Goal: Book appointment/travel/reservation

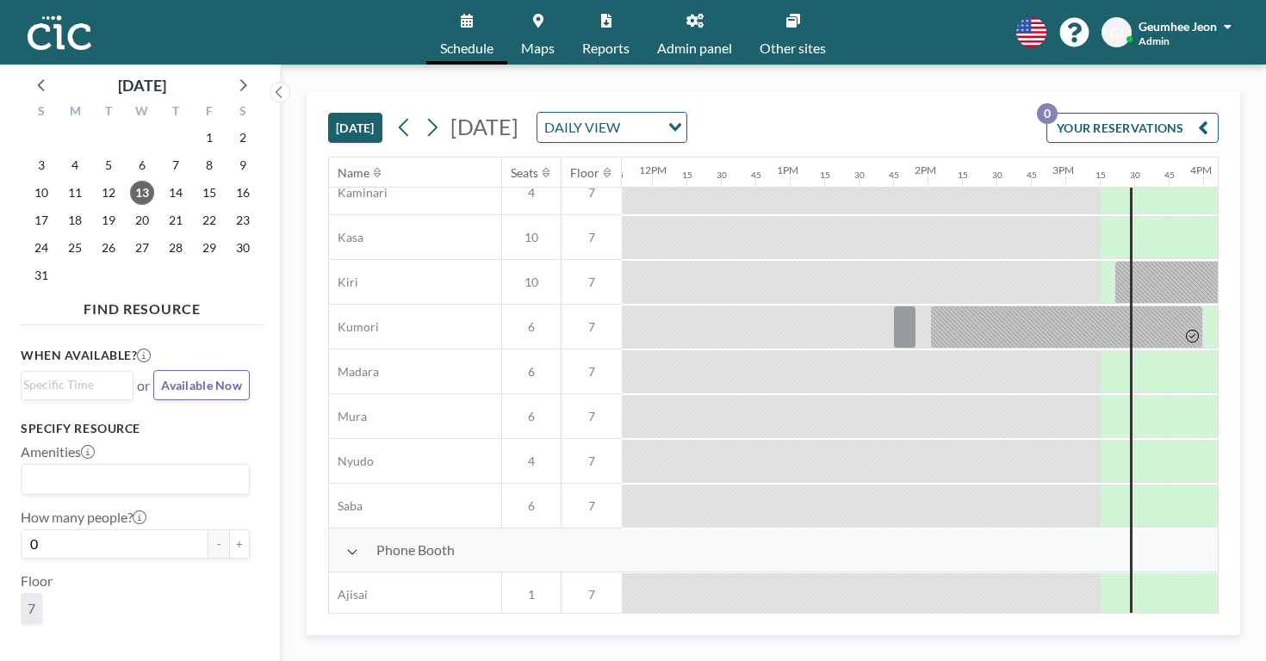
scroll to position [142, 1624]
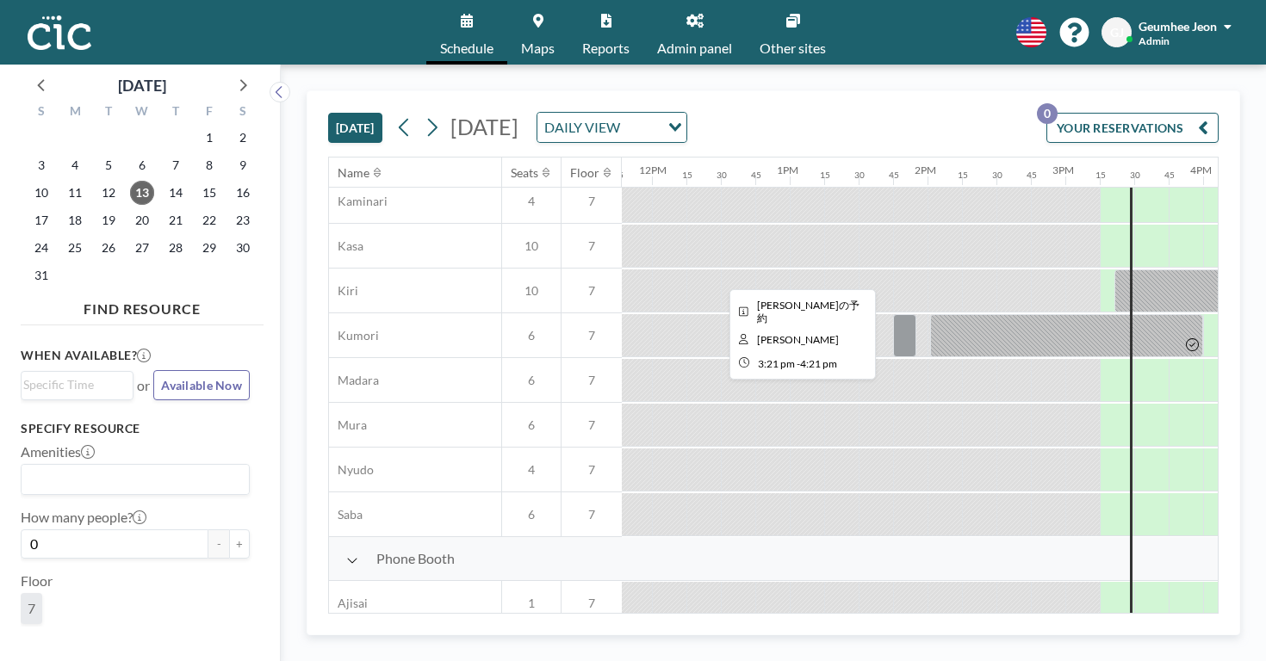
click at [1115, 270] on div at bounding box center [1183, 291] width 137 height 43
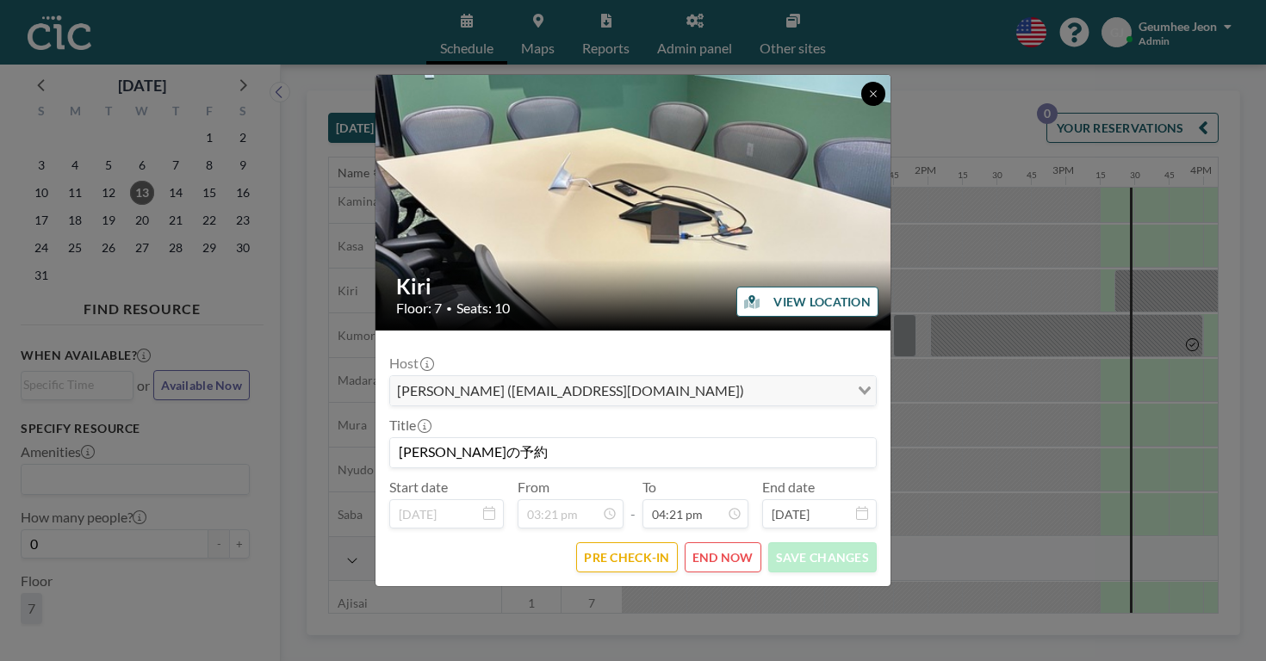
click at [868, 99] on icon at bounding box center [873, 94] width 10 height 10
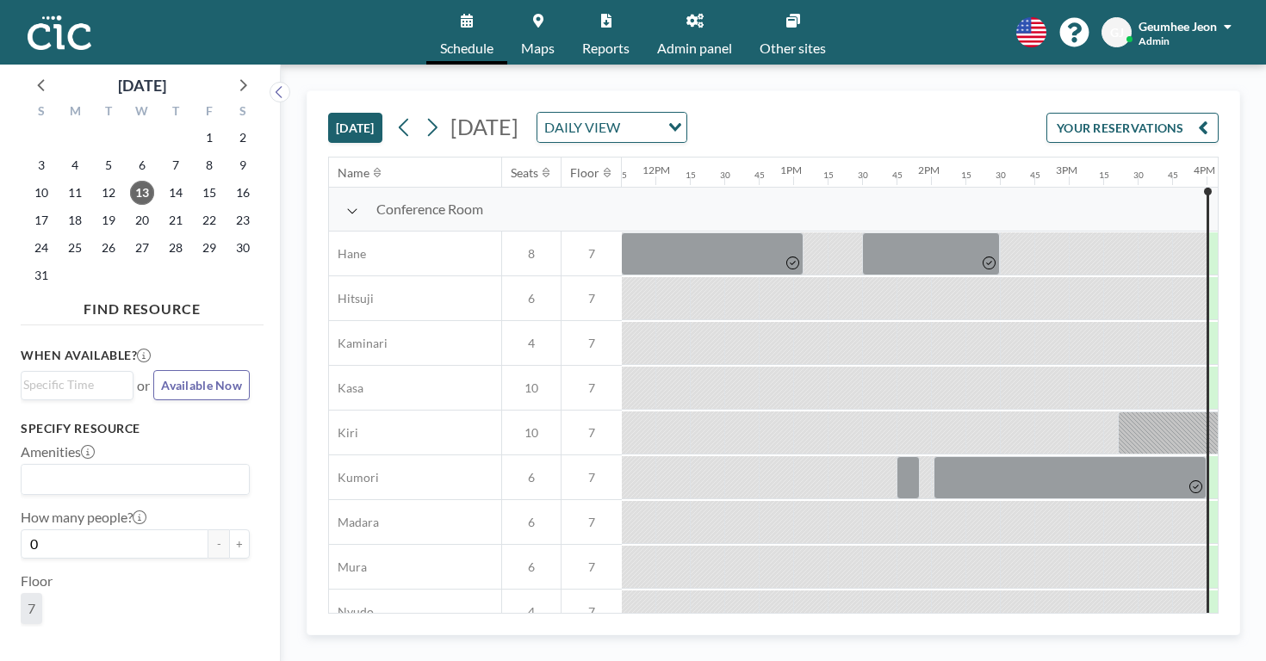
scroll to position [0, 1624]
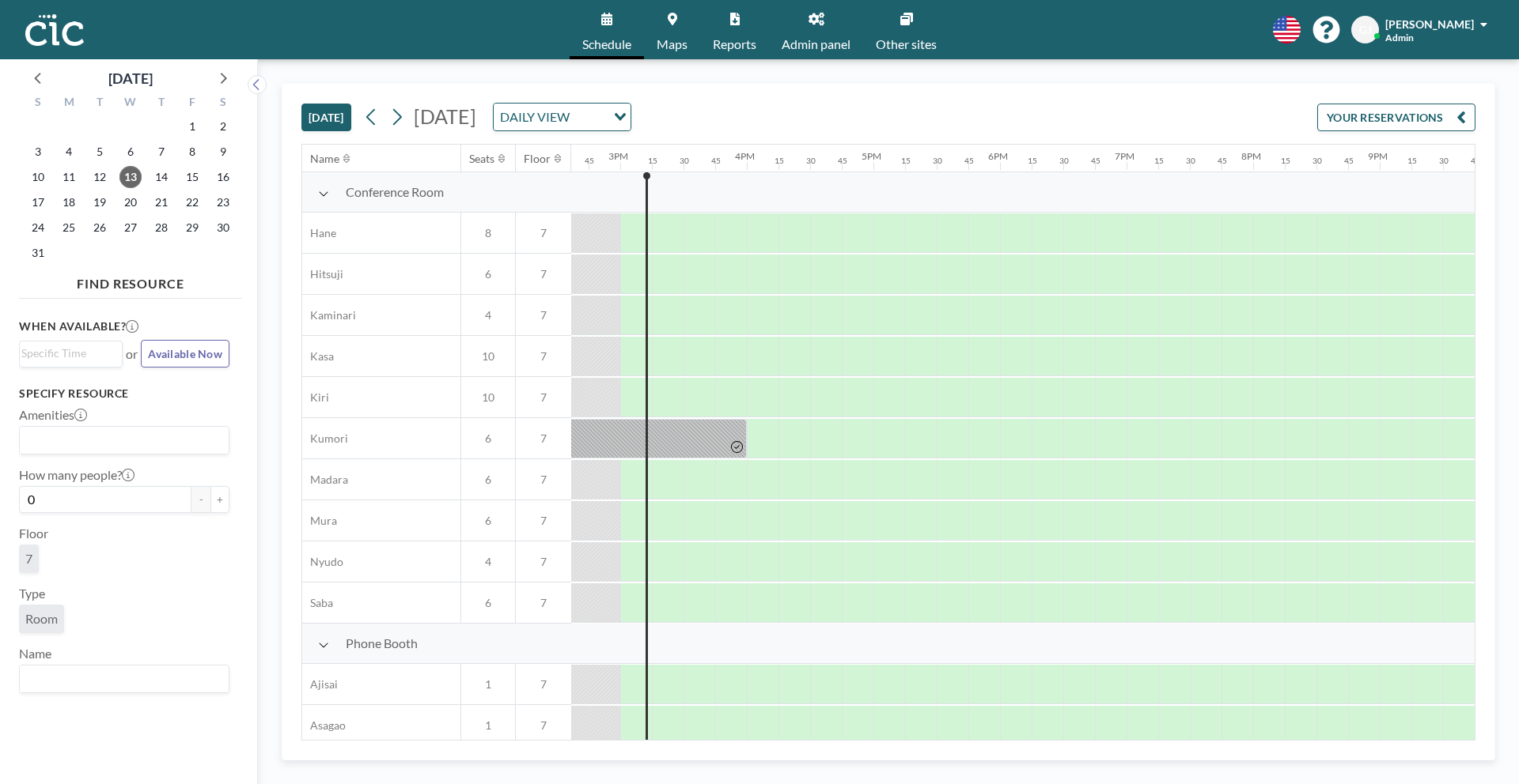
scroll to position [0, 1867]
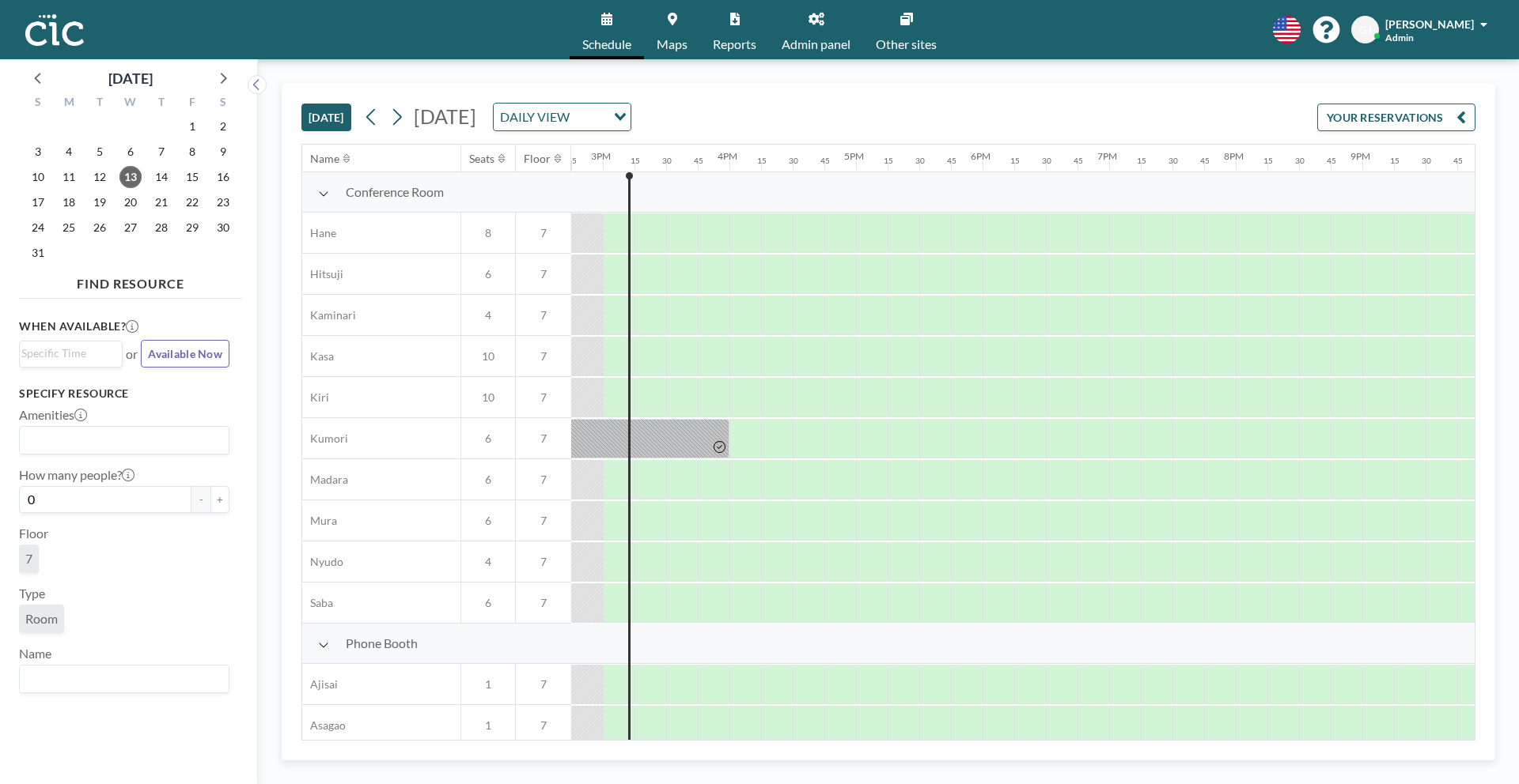
click at [822, 32] on link "Admin panel" at bounding box center [816, 29] width 94 height 60
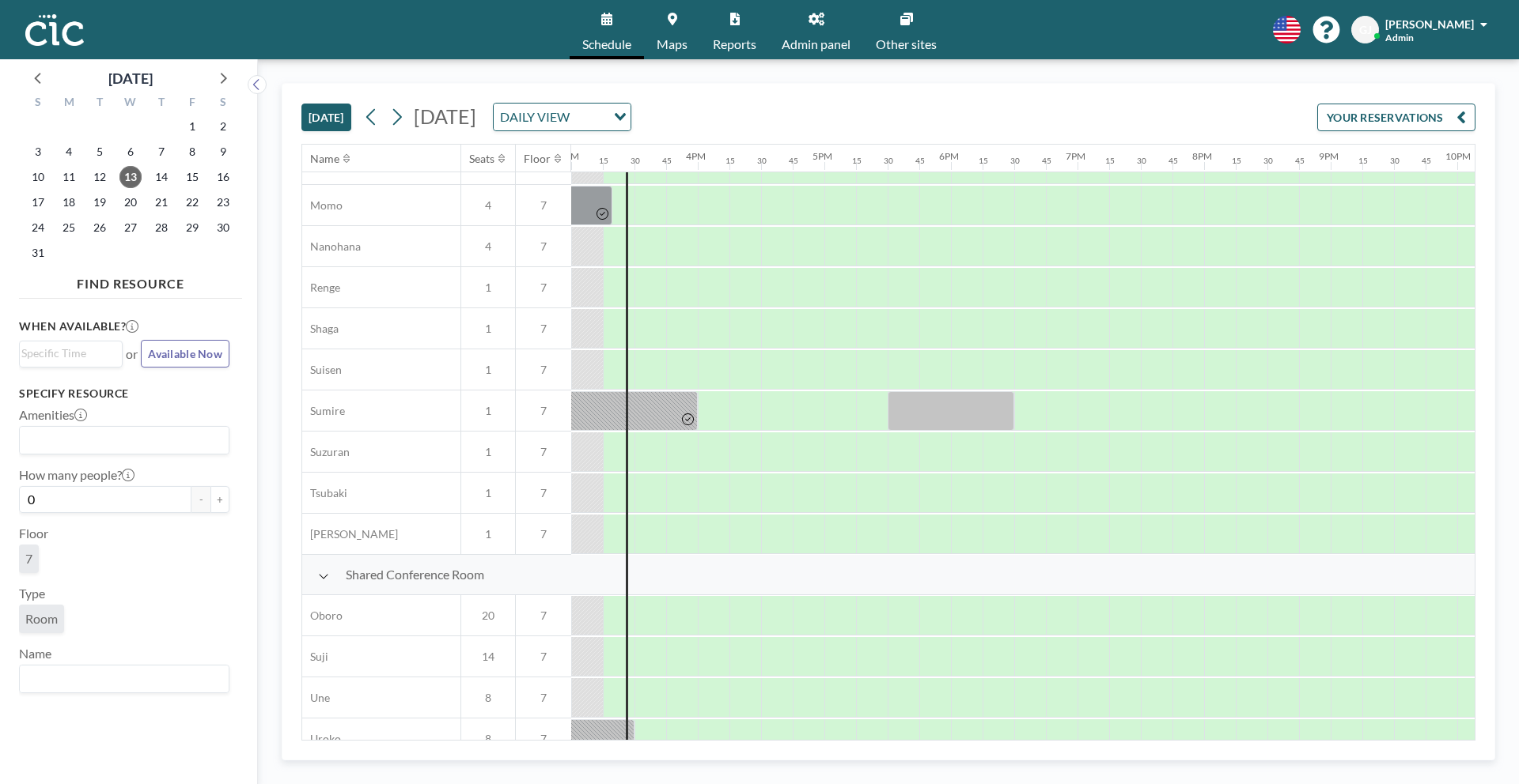
scroll to position [765, 1898]
drag, startPoint x: 630, startPoint y: 261, endPoint x: 676, endPoint y: 263, distance: 46.0
click at [676, 263] on div at bounding box center [664, 249] width 68 height 39
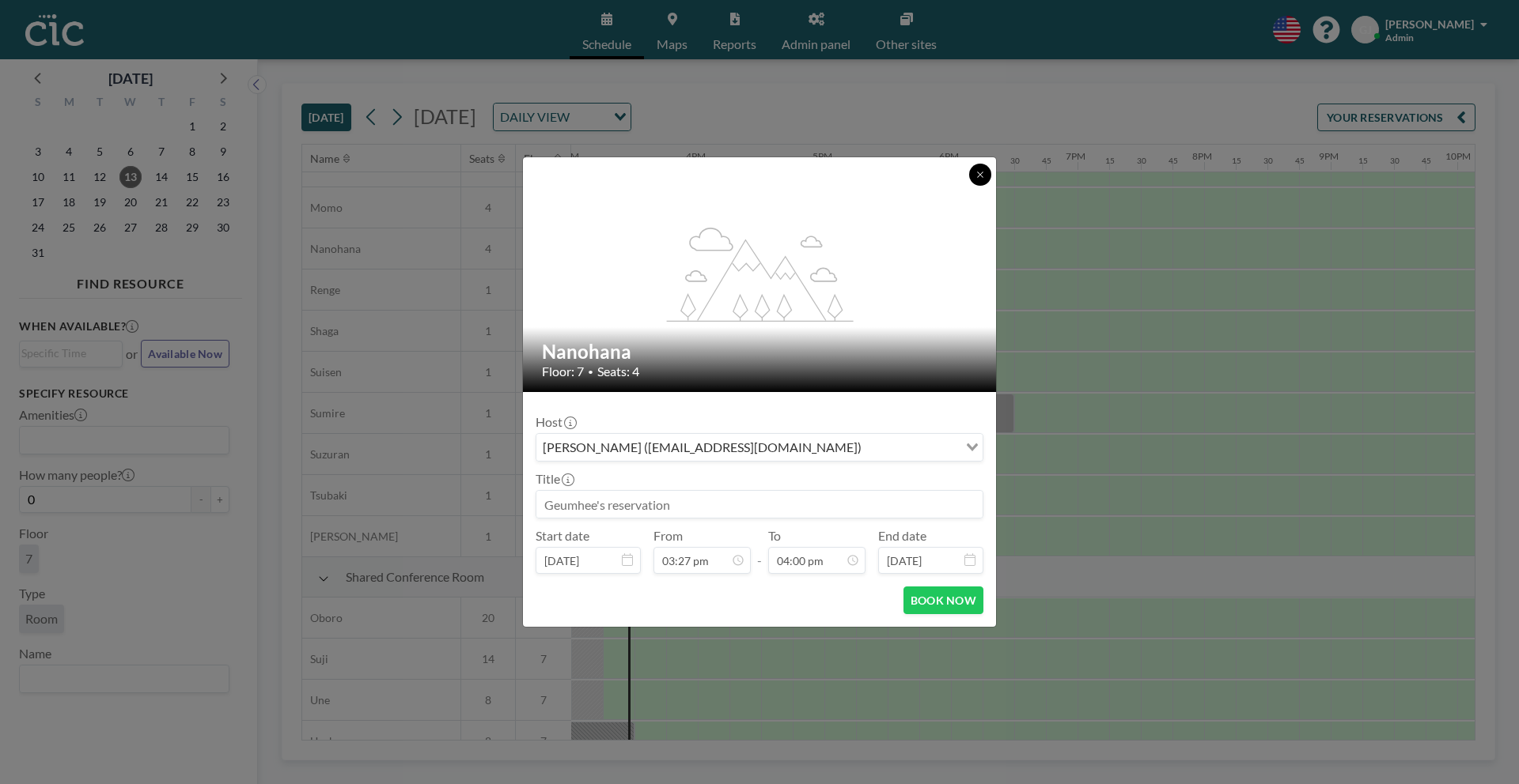
click at [985, 176] on button at bounding box center [980, 174] width 22 height 22
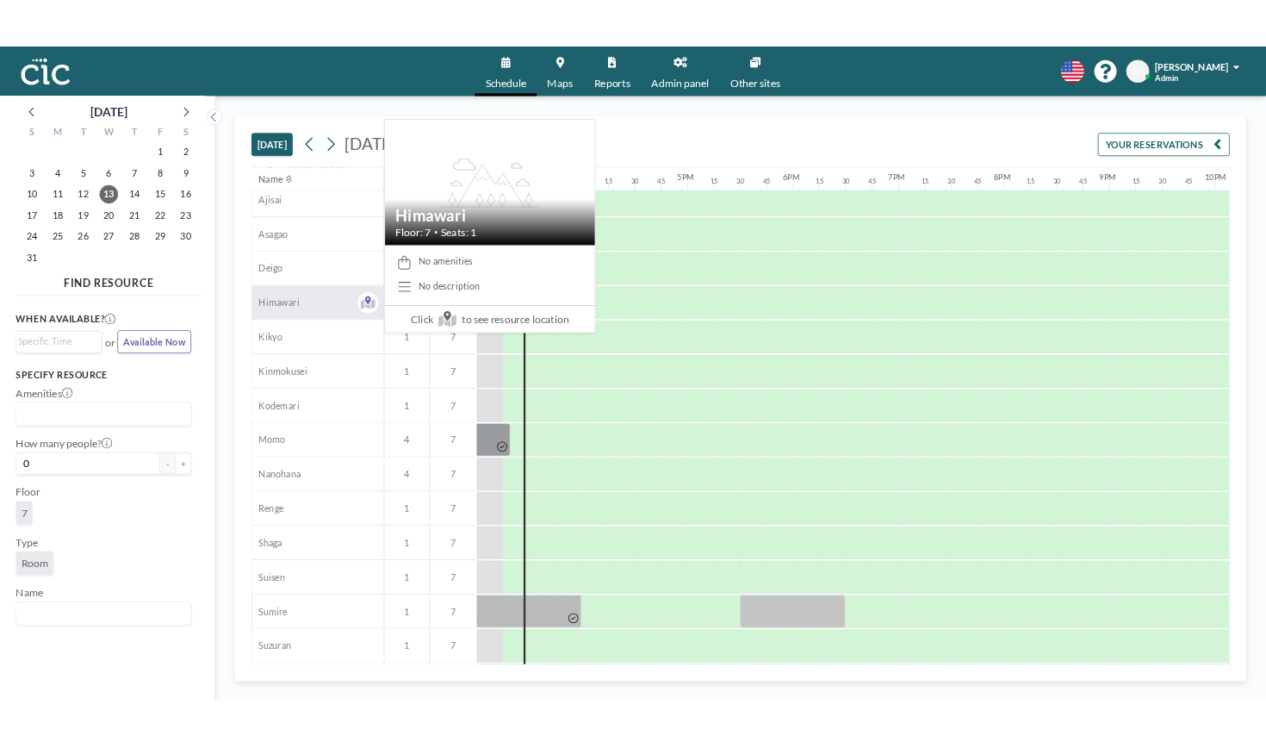
scroll to position [458, 2067]
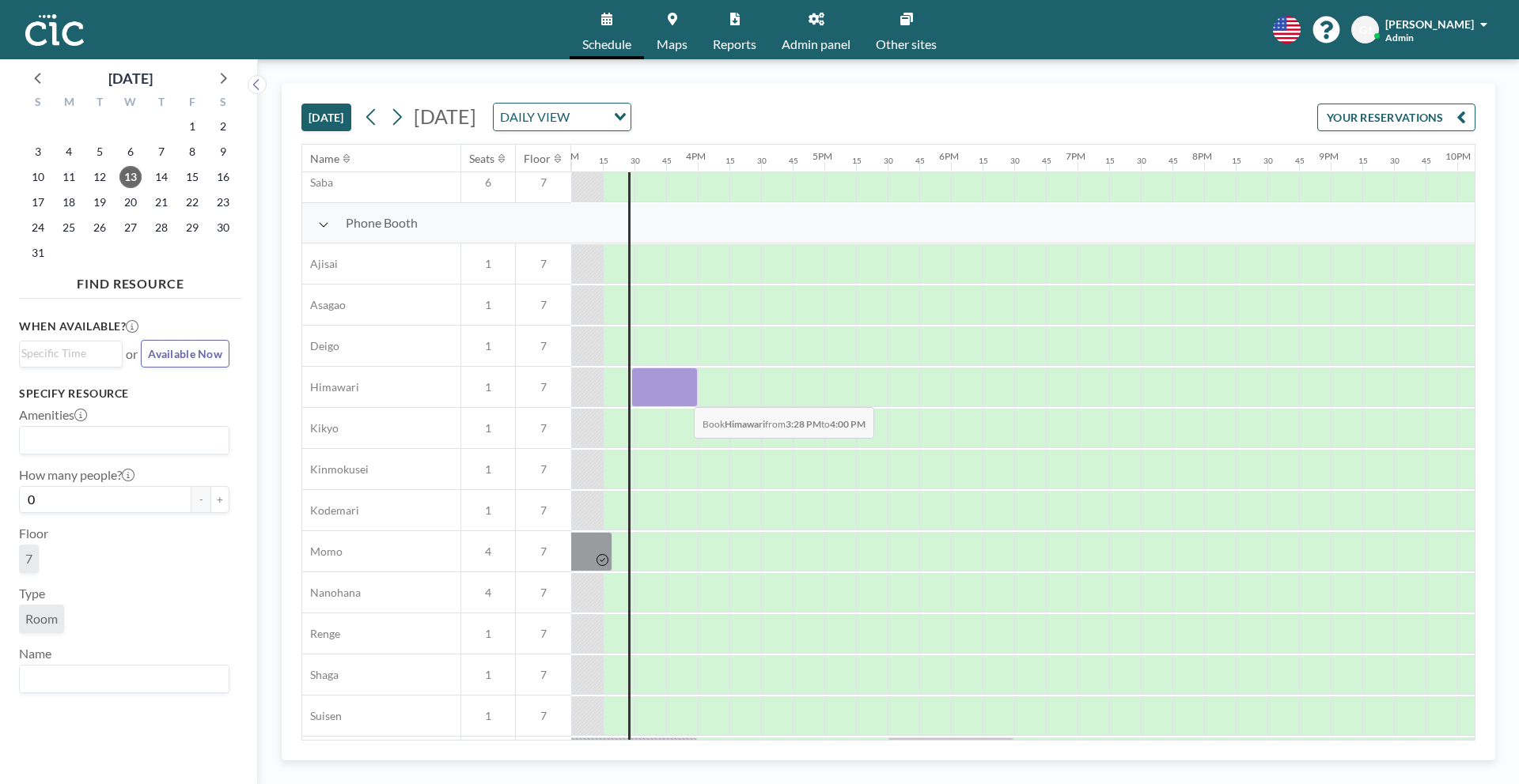
drag, startPoint x: 631, startPoint y: 396, endPoint x: 681, endPoint y: 396, distance: 50.0
click at [681, 396] on div at bounding box center [664, 387] width 66 height 39
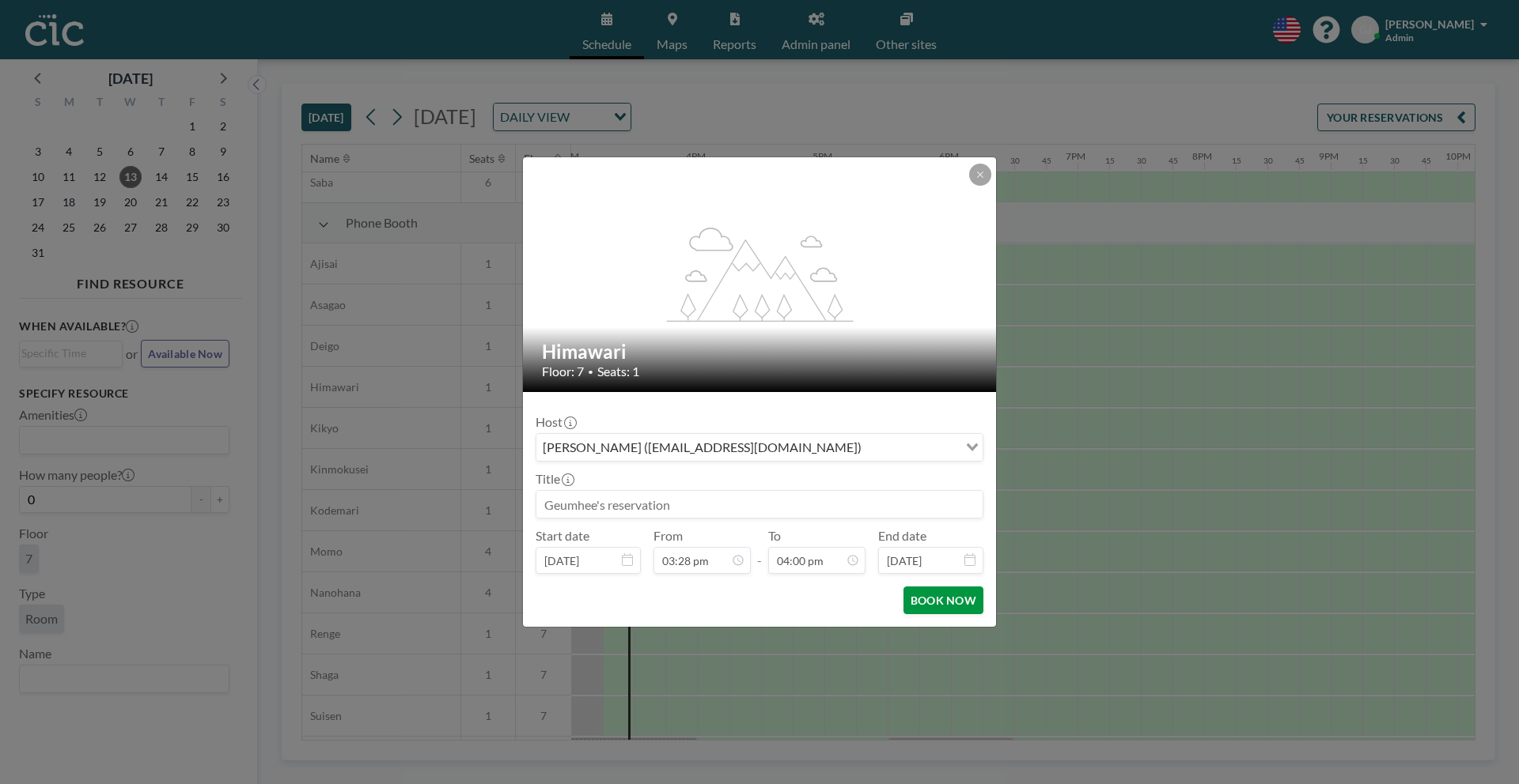
click at [966, 607] on button "BOOK NOW" at bounding box center [943, 600] width 80 height 28
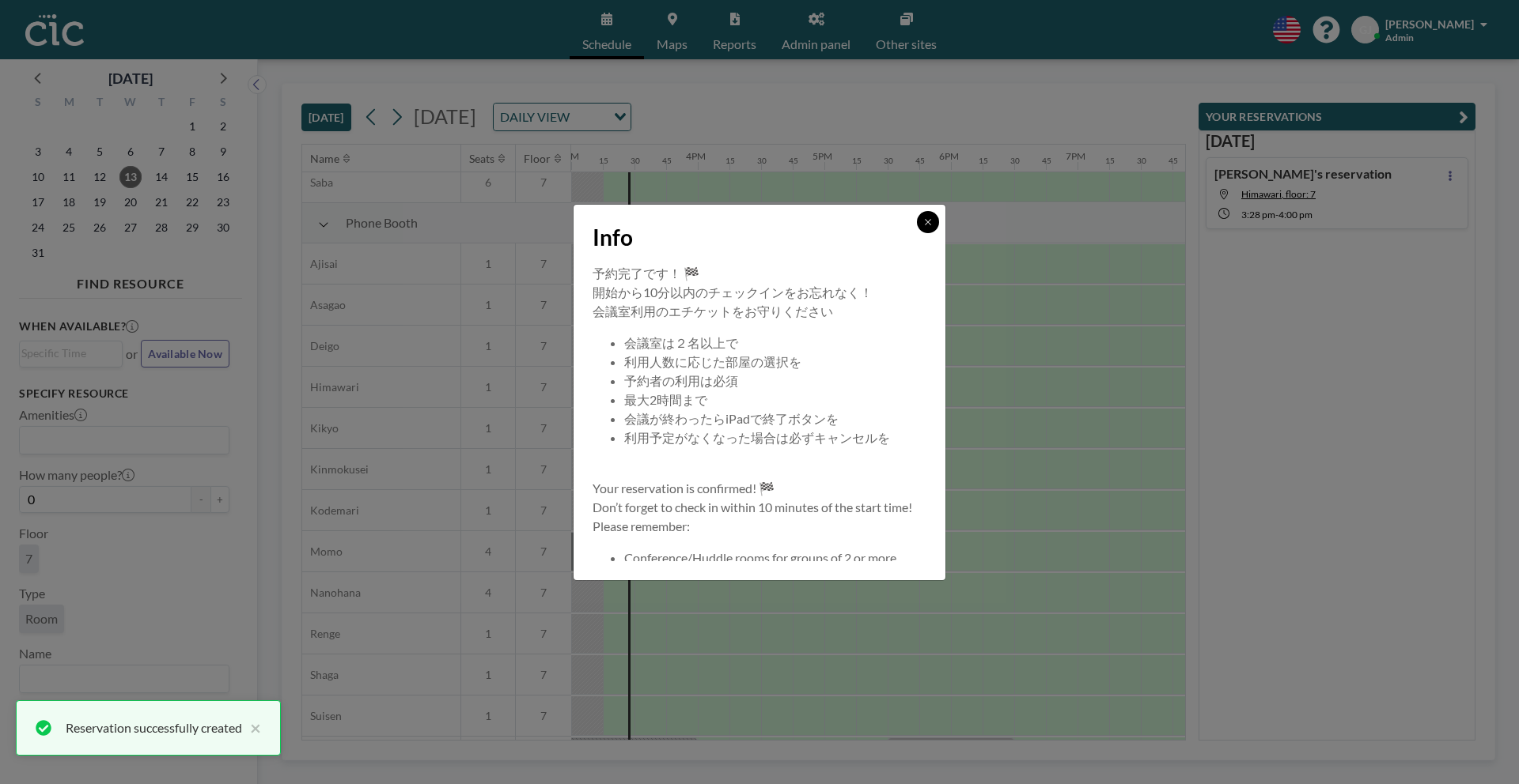
click at [920, 226] on button at bounding box center [928, 222] width 22 height 22
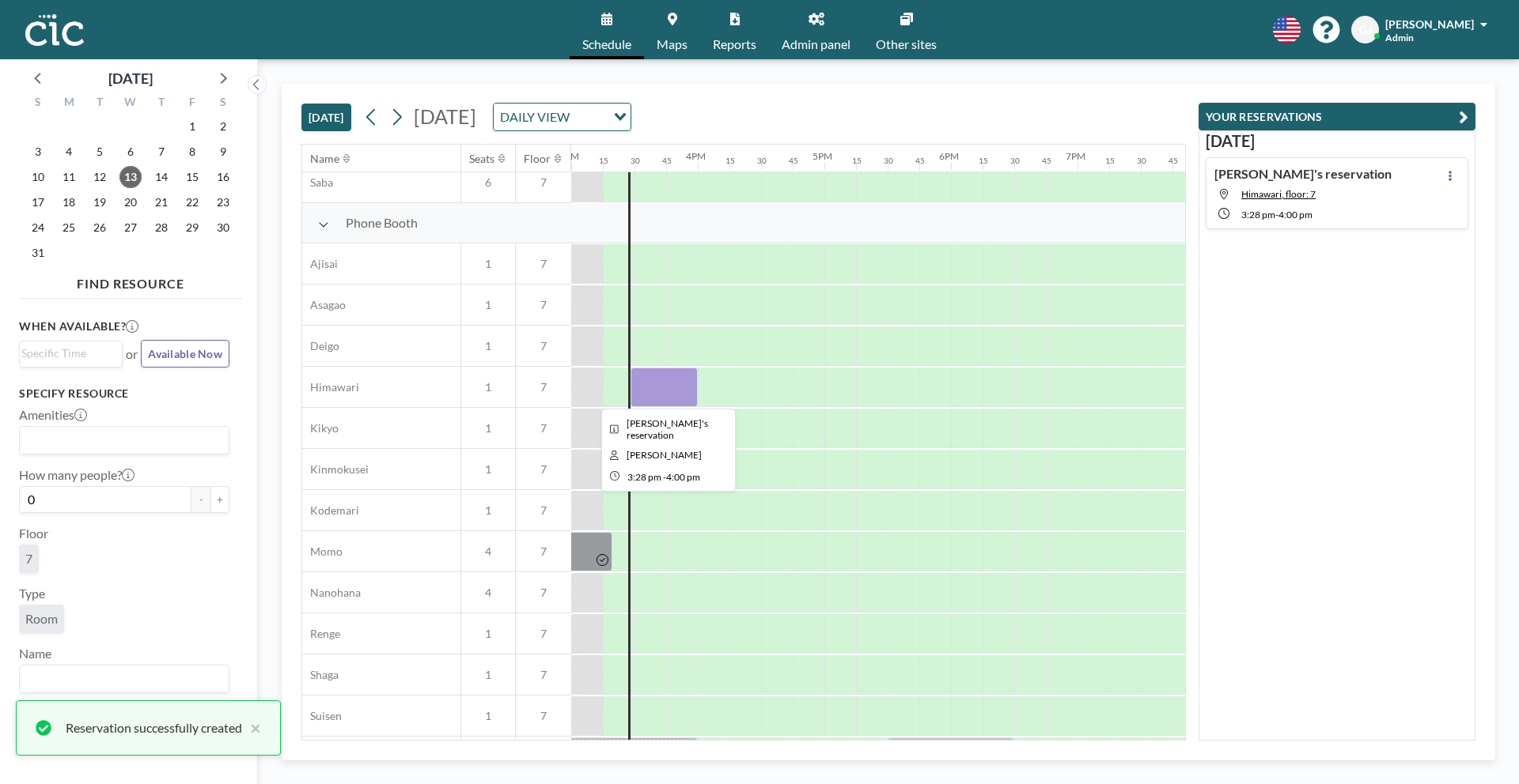
click at [641, 398] on div at bounding box center [663, 387] width 67 height 39
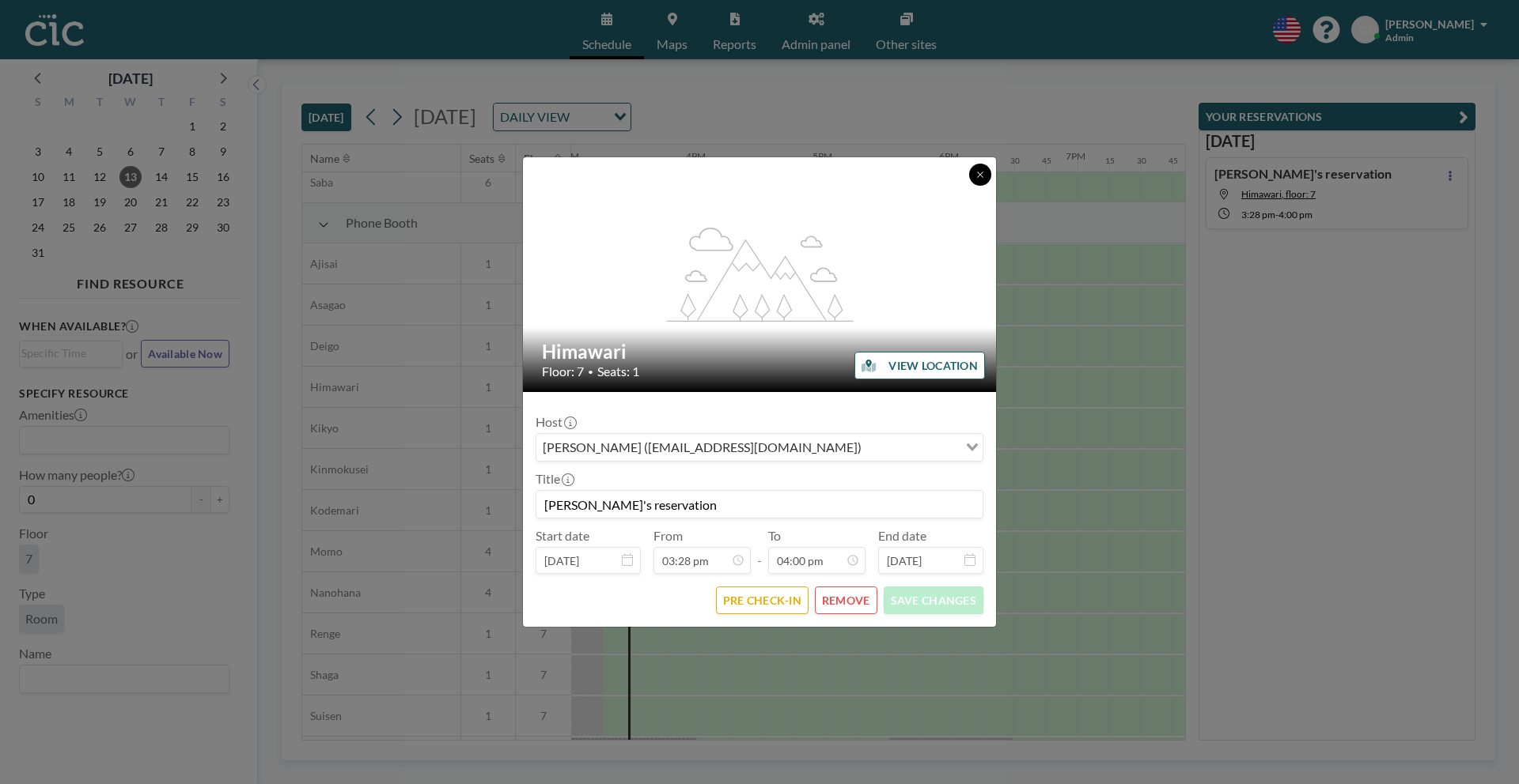
click at [978, 174] on icon at bounding box center [980, 174] width 9 height 9
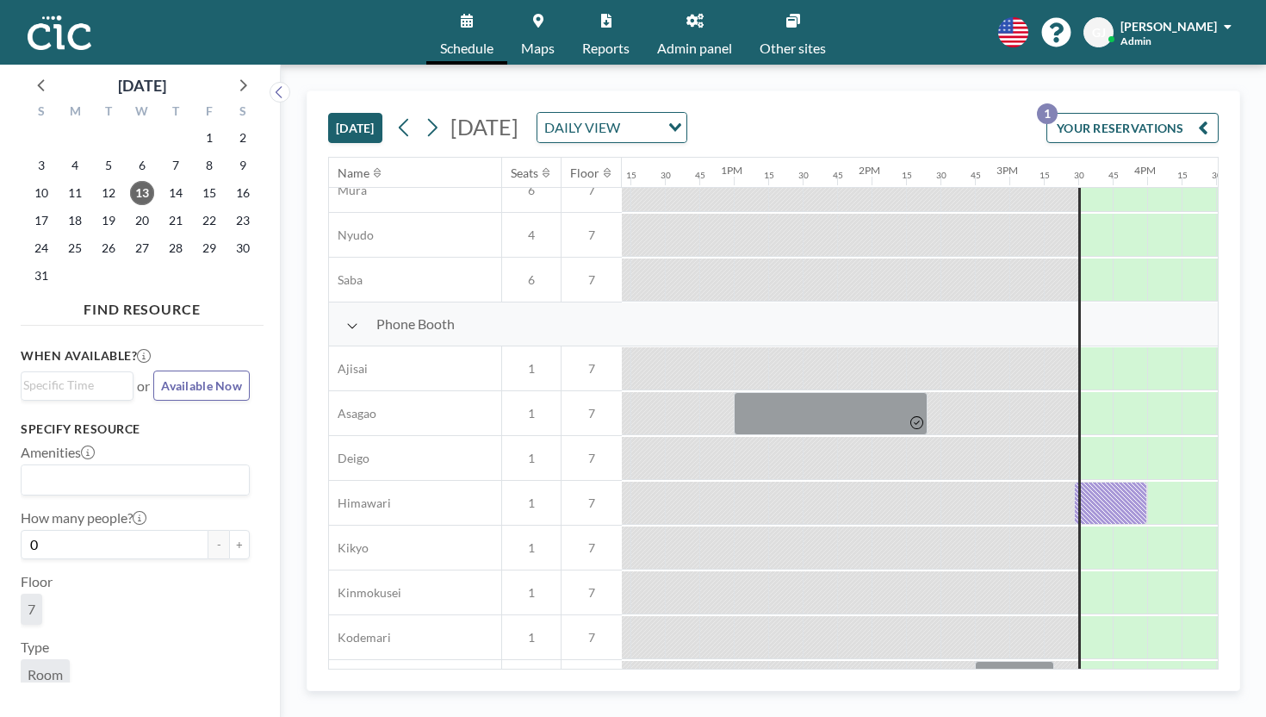
scroll to position [380, 1680]
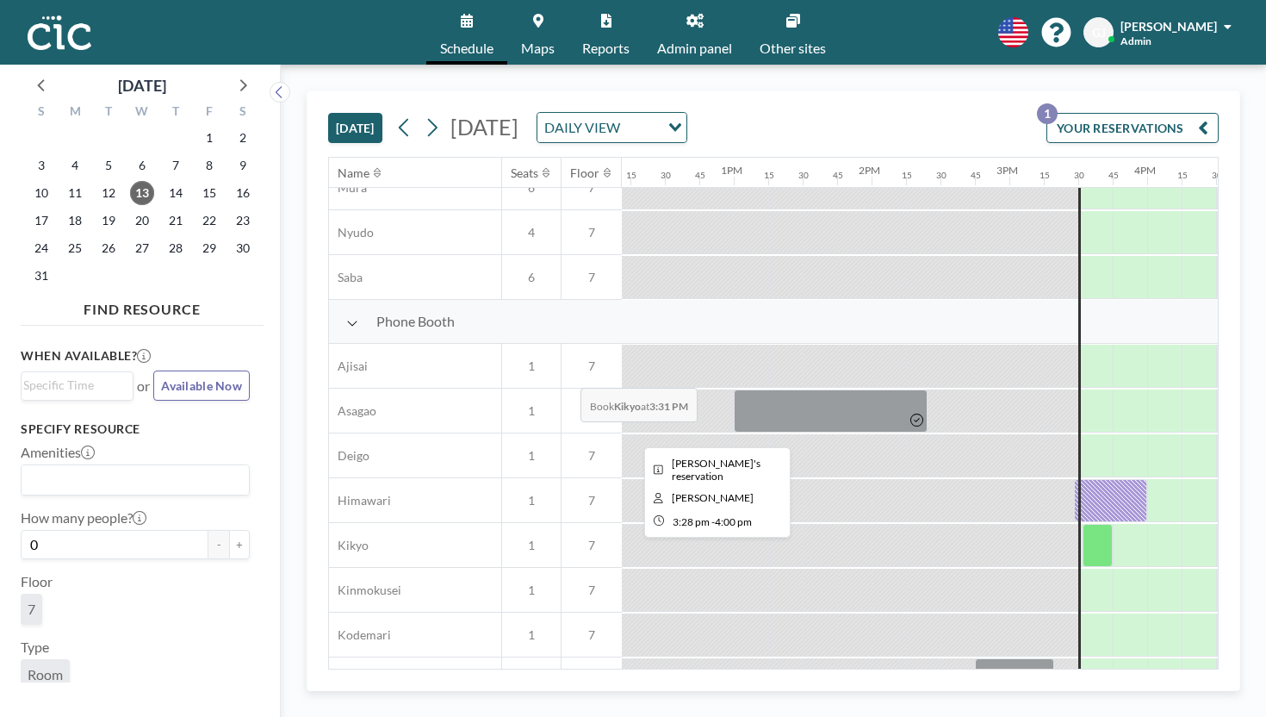
click at [1074, 479] on div at bounding box center [1110, 500] width 73 height 43
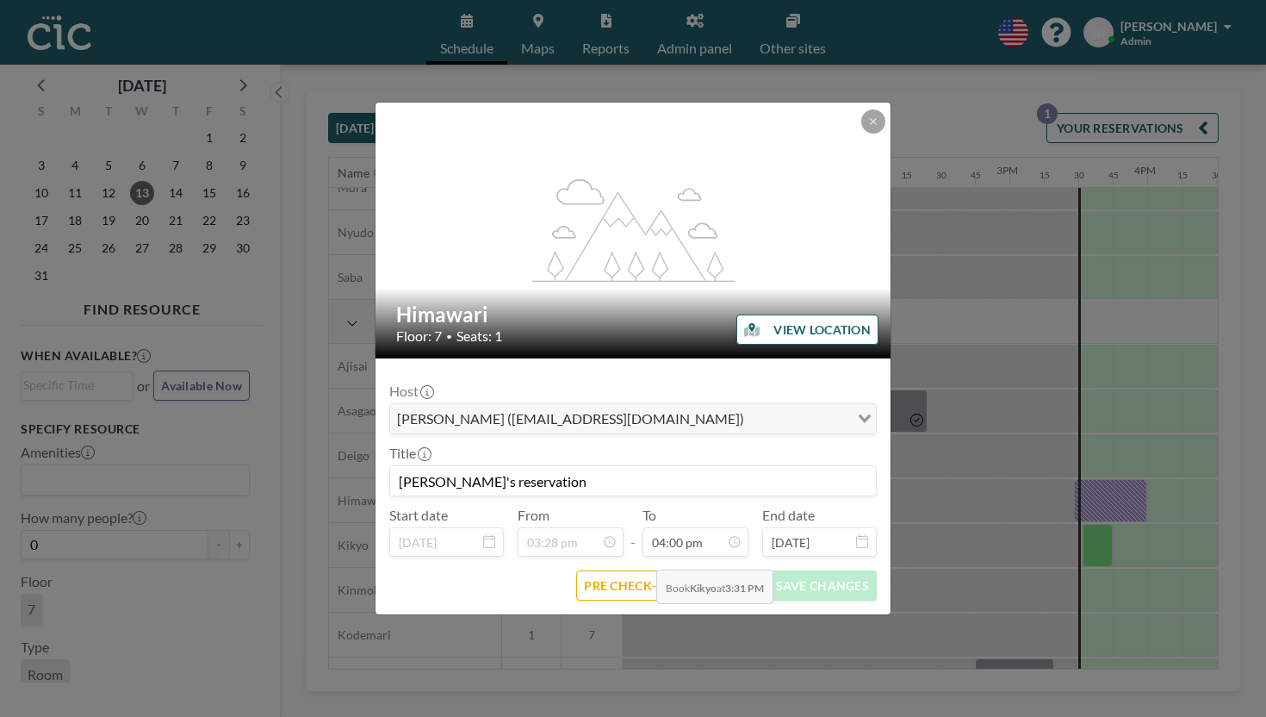
scroll to position [1760, 0]
click at [617, 602] on div "flex-grow: 1.2; Himawari Floor: 7 • Seats: 1 VIEW LOCATION Host Geumhee Jeon (g…" at bounding box center [633, 358] width 1266 height 717
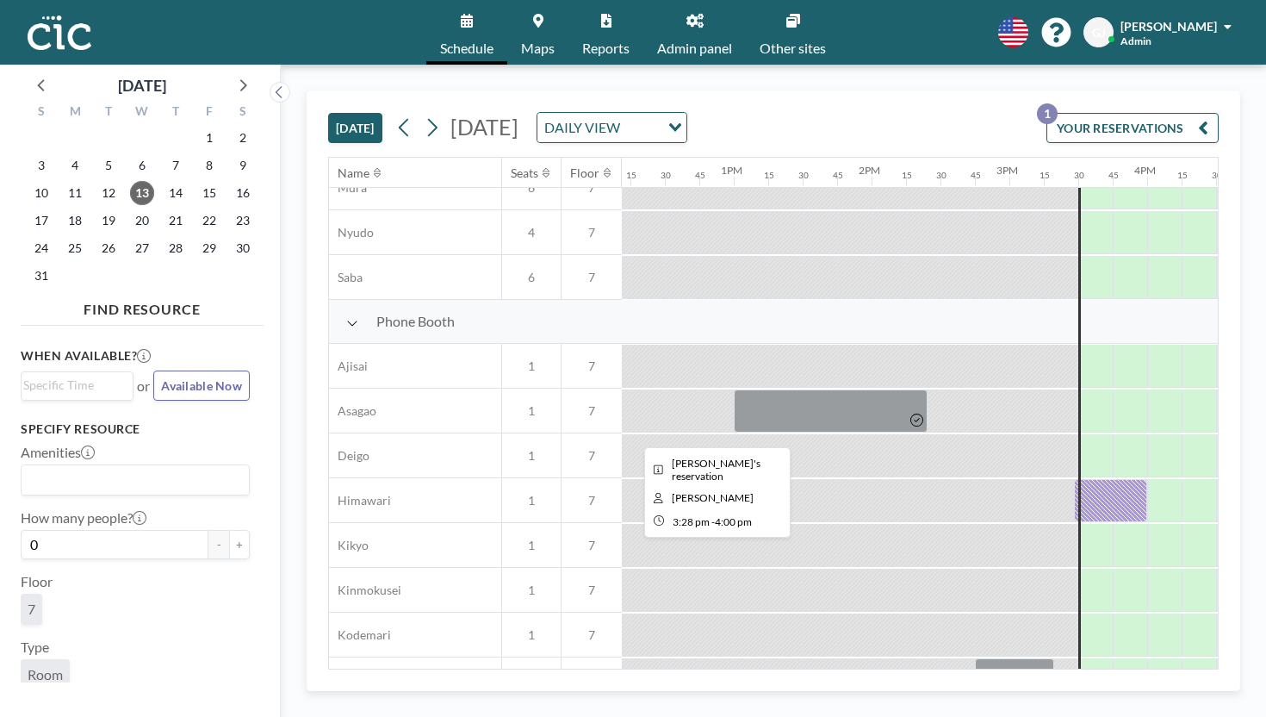
click at [1074, 479] on div at bounding box center [1110, 500] width 73 height 43
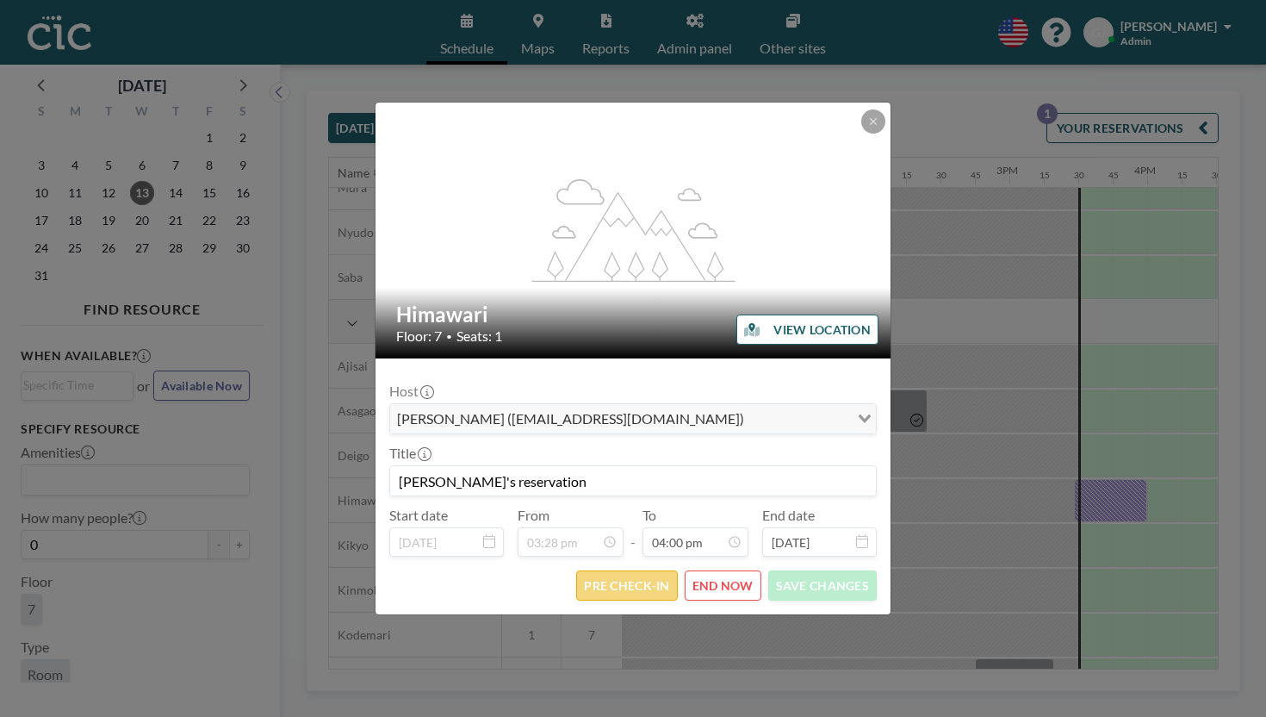
click at [630, 570] on button "PRE CHECK-IN" at bounding box center [626, 585] width 101 height 30
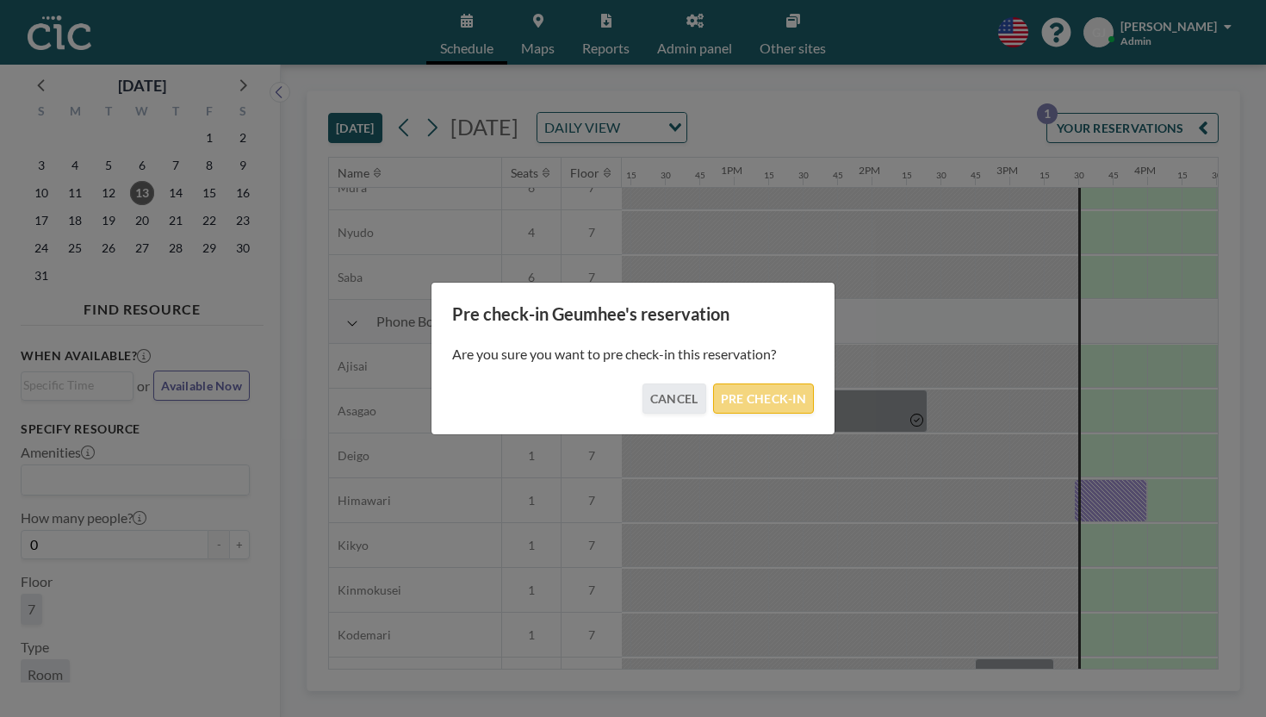
click at [729, 392] on button "PRE CHECK-IN" at bounding box center [763, 398] width 101 height 30
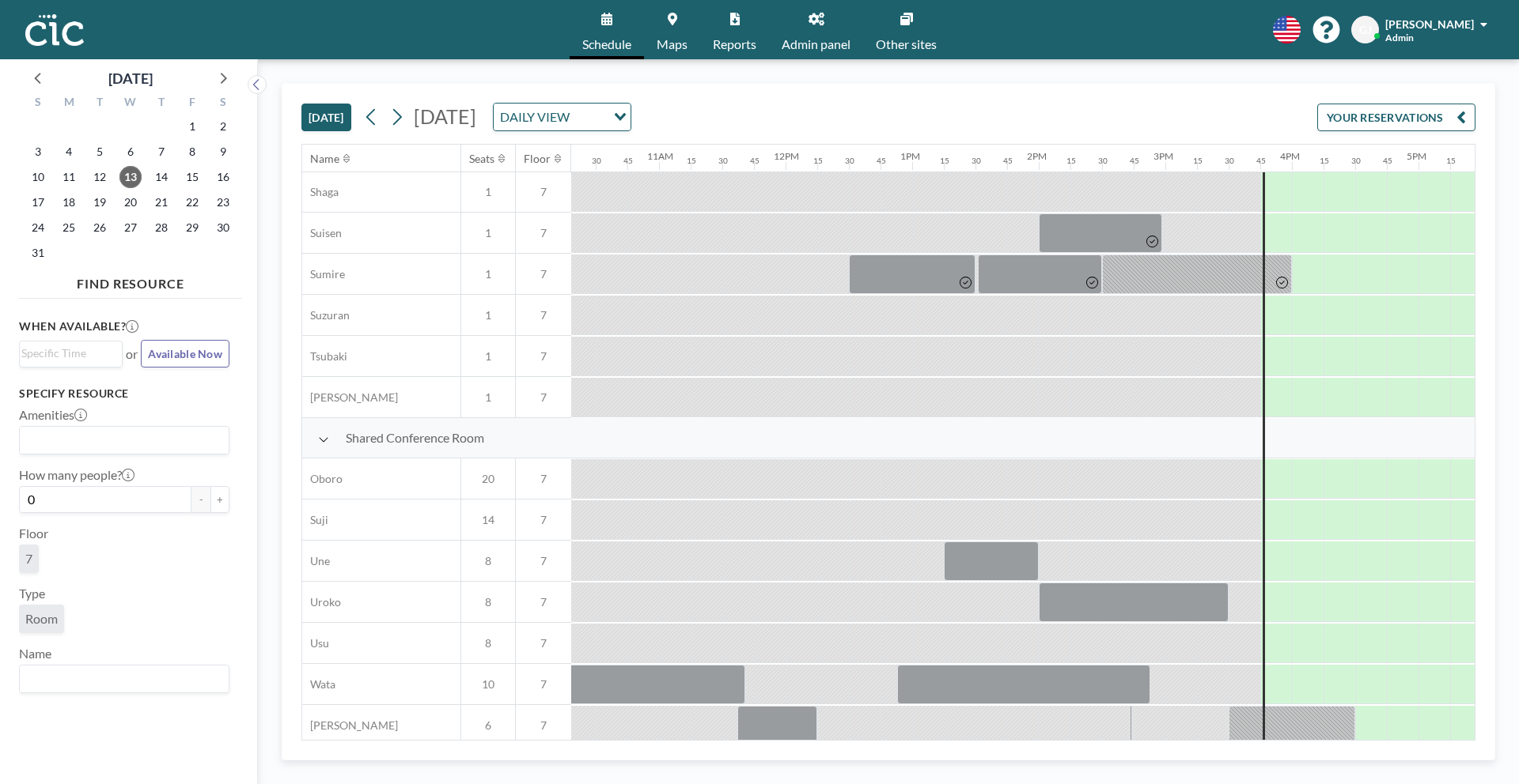
scroll to position [910, 1304]
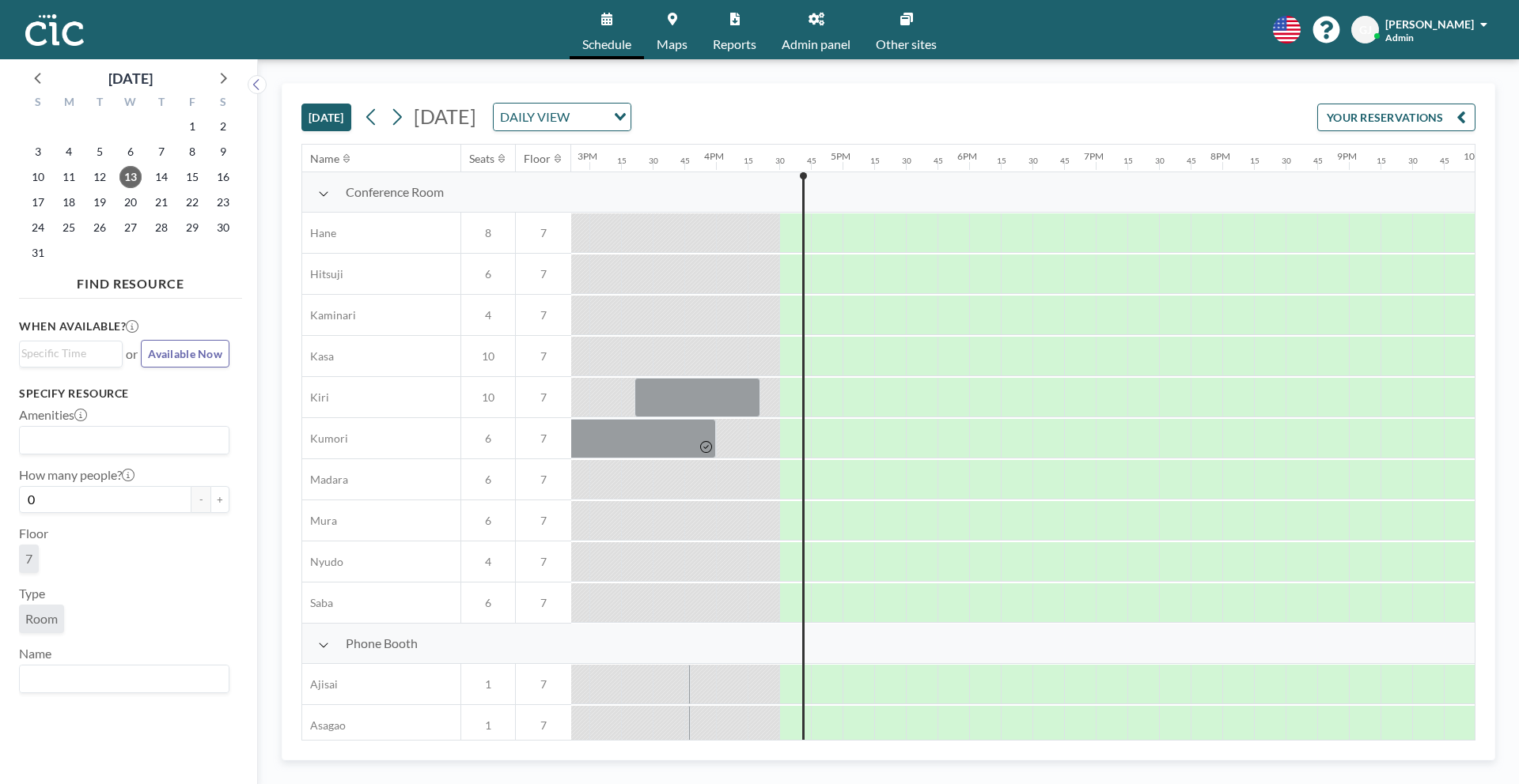
scroll to position [0, 2144]
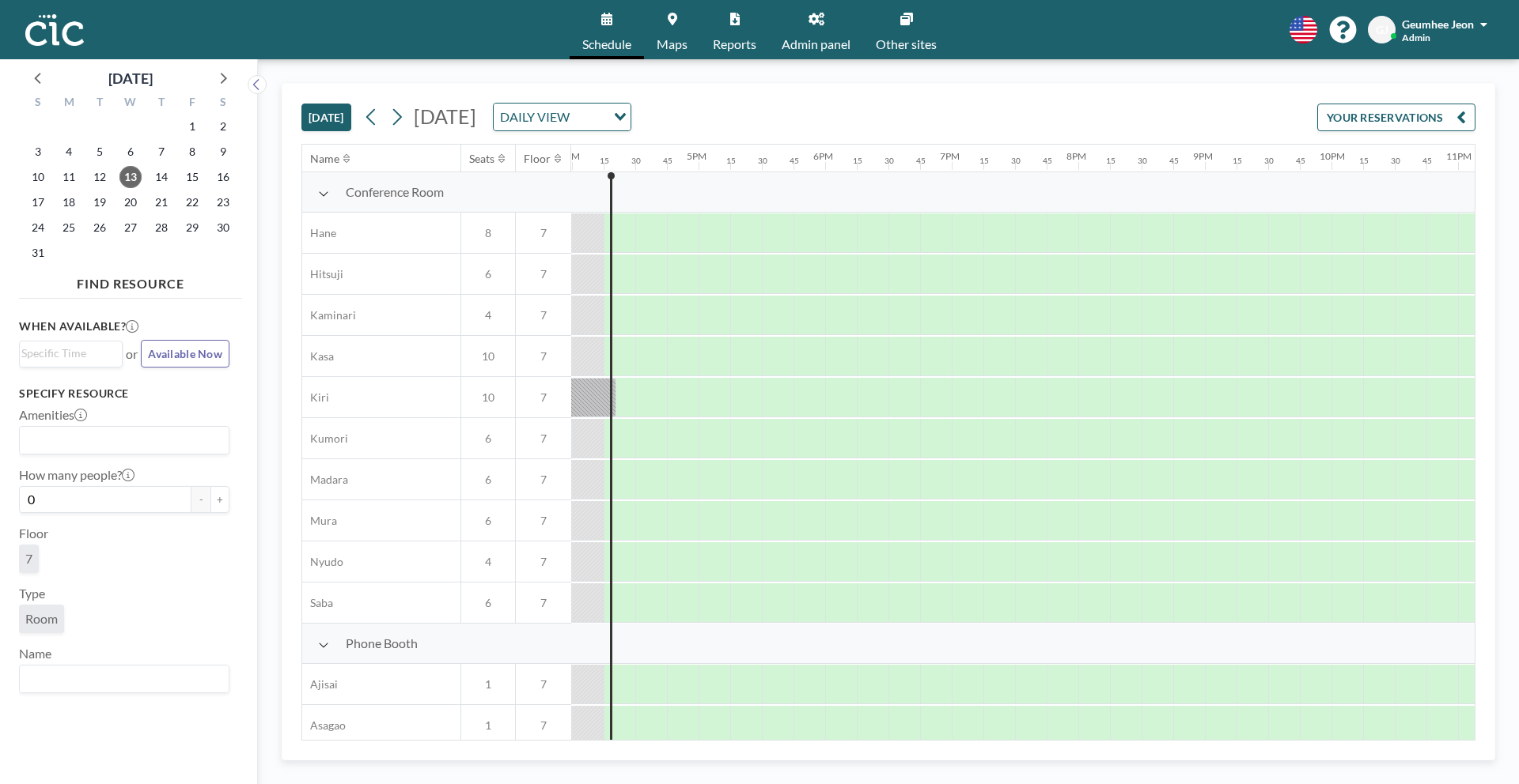
scroll to position [0, 2025]
click at [795, 24] on link "Admin panel" at bounding box center [816, 29] width 94 height 60
